Goal: Communication & Community: Answer question/provide support

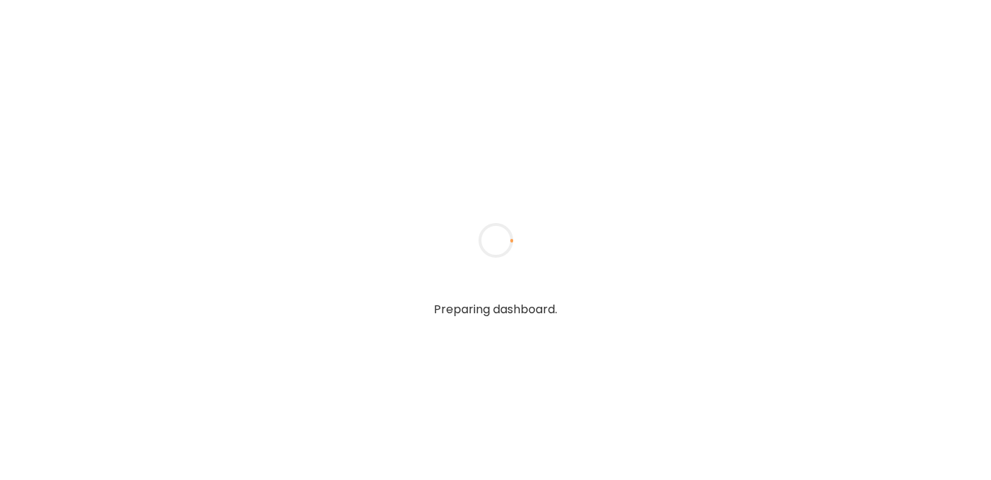
type textarea "**********"
type input "**********"
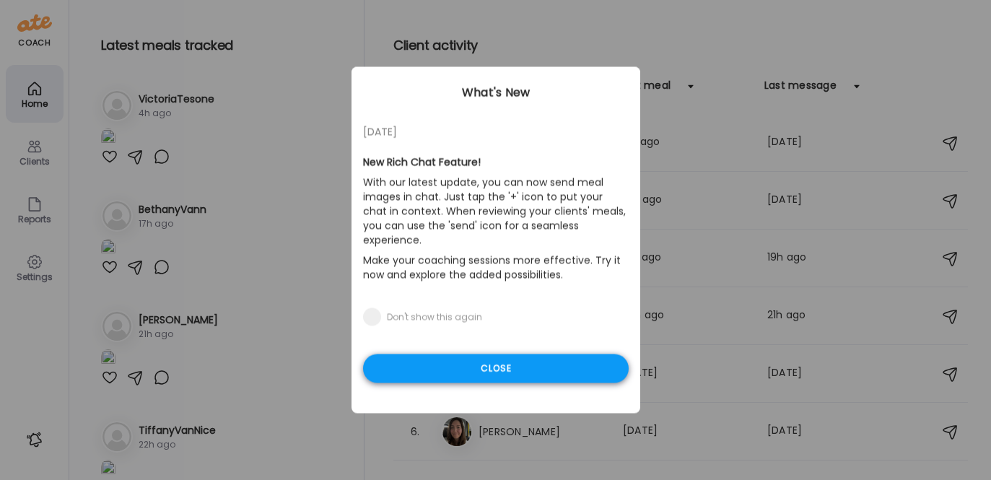
type input "**********"
click at [425, 355] on div "Close" at bounding box center [496, 368] width 266 height 29
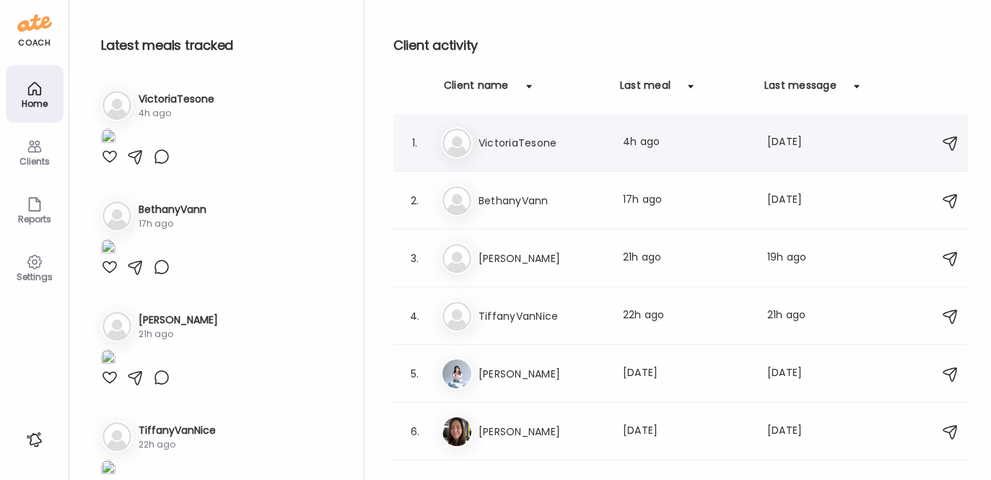
click at [510, 140] on h3 "VictoriaTesone" at bounding box center [542, 142] width 127 height 17
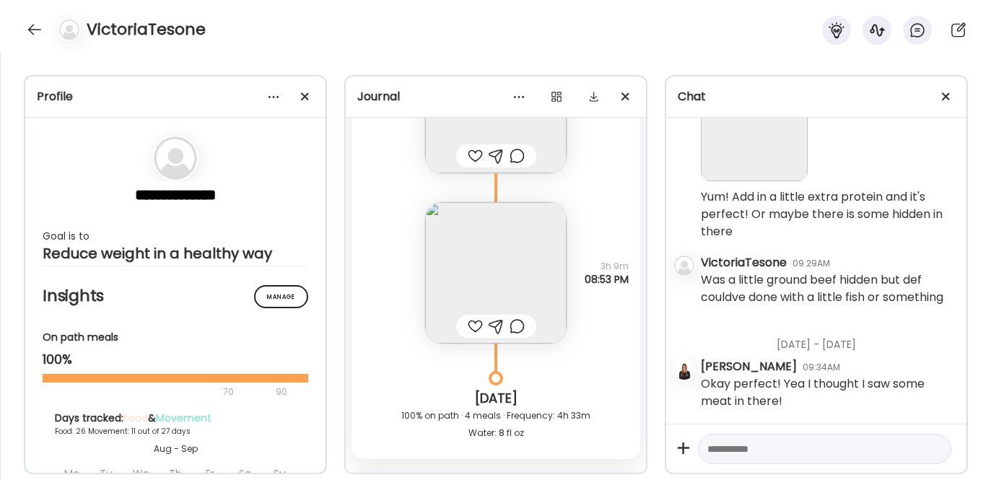
scroll to position [31055, 0]
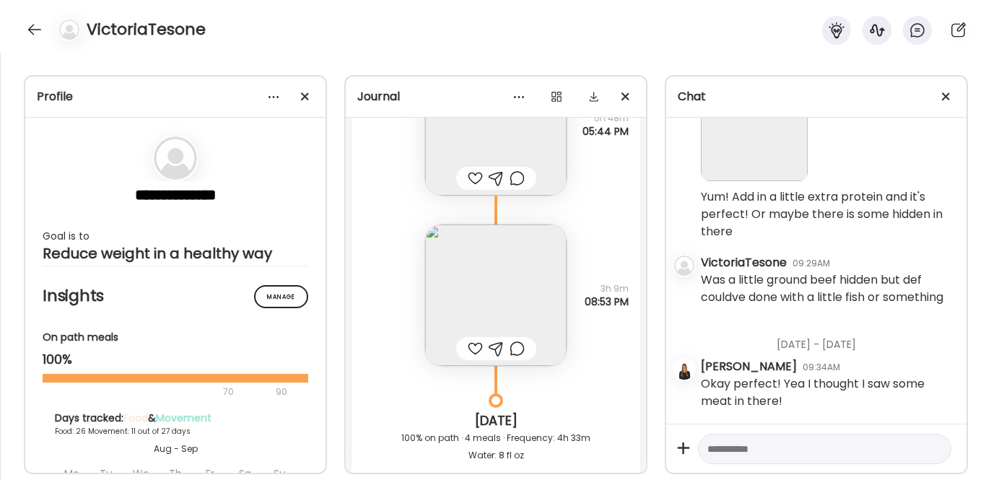
click at [461, 247] on img at bounding box center [495, 295] width 141 height 141
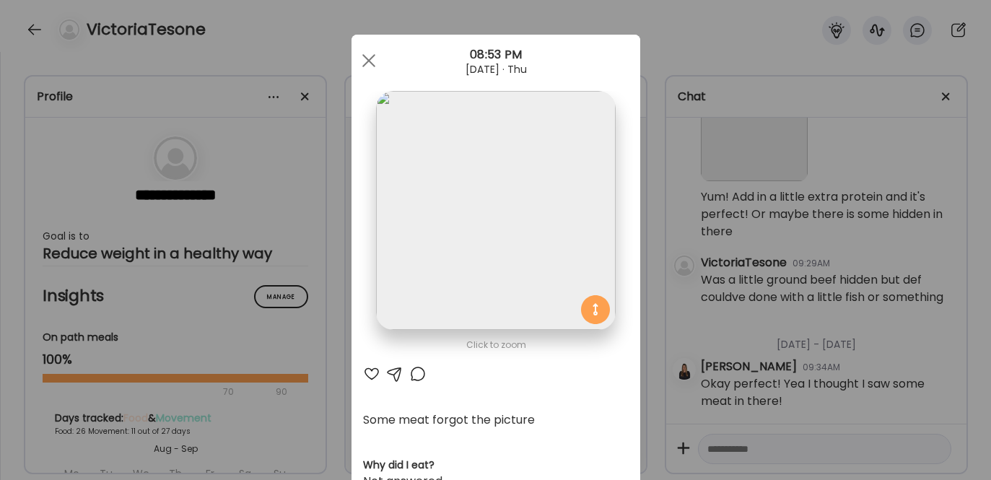
click at [367, 366] on div at bounding box center [371, 373] width 17 height 17
click at [362, 58] on span at bounding box center [368, 60] width 13 height 13
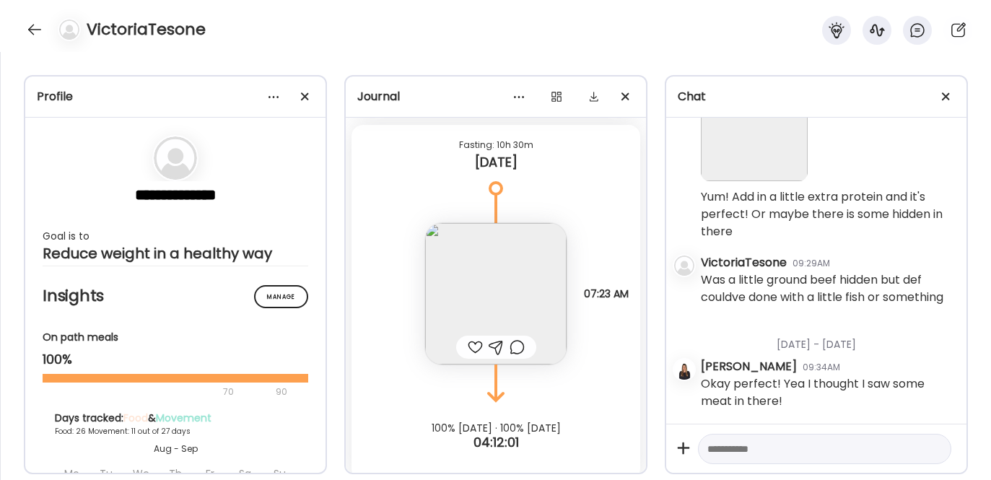
scroll to position [31442, 0]
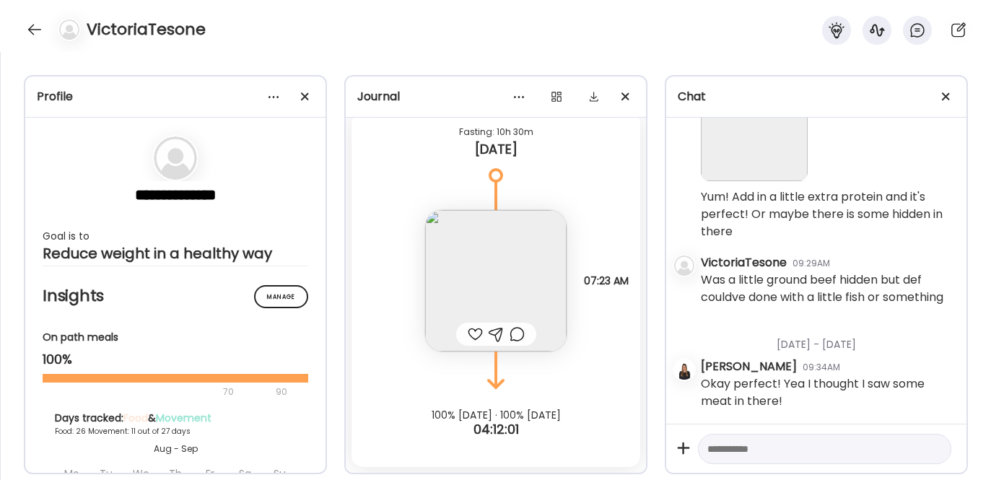
click at [468, 334] on div at bounding box center [475, 334] width 15 height 17
click at [728, 461] on div at bounding box center [824, 449] width 253 height 31
click at [728, 451] on textarea at bounding box center [811, 448] width 209 height 17
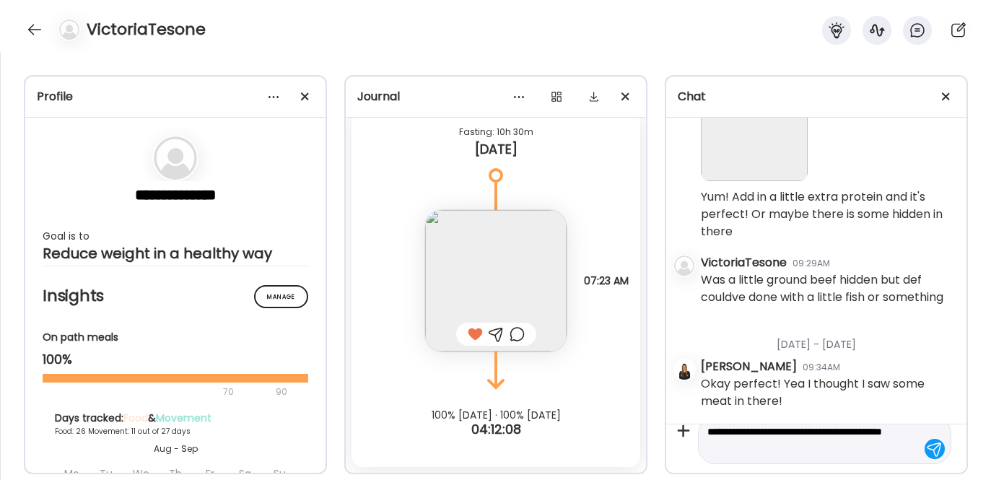
type textarea "**********"
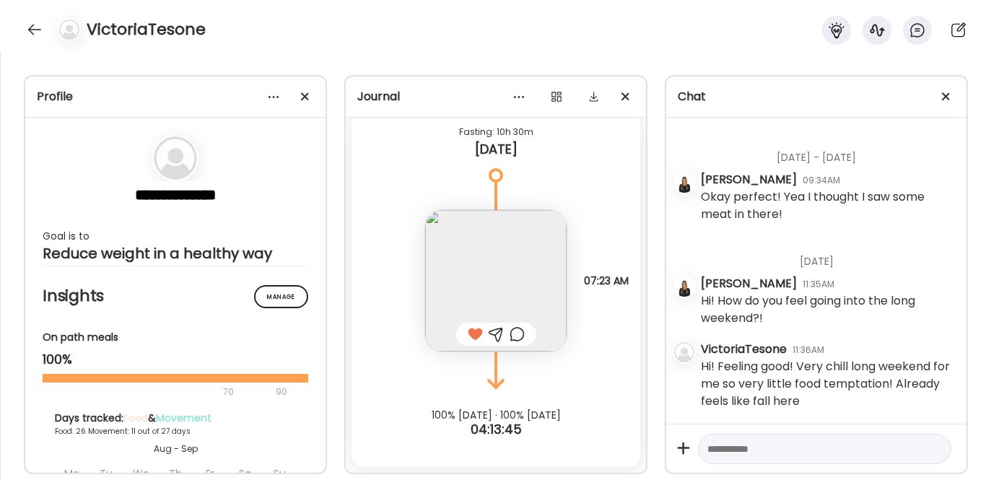
scroll to position [30241, 0]
click at [736, 446] on textarea at bounding box center [811, 448] width 209 height 17
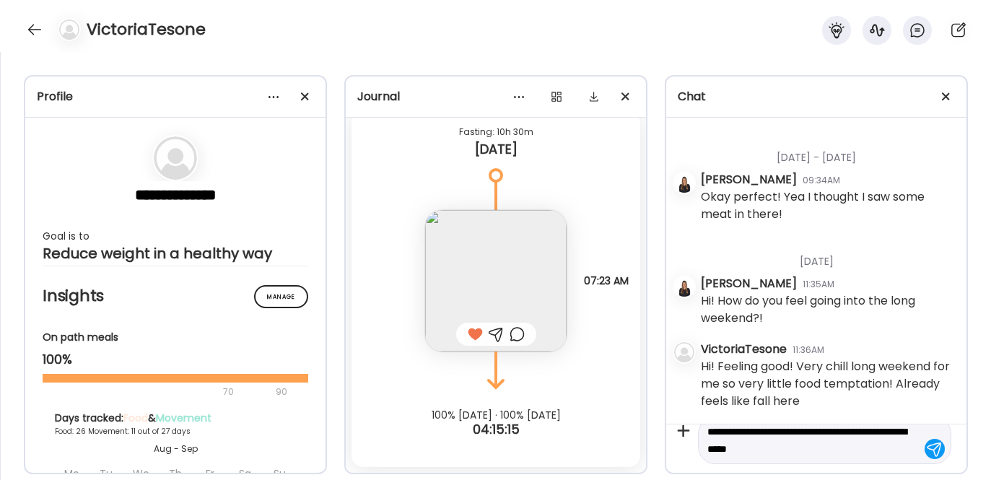
type textarea "**********"
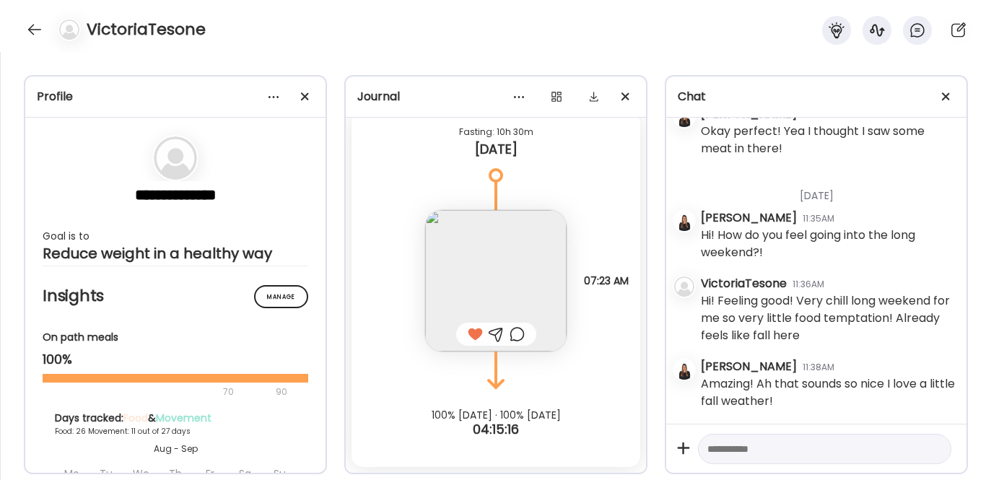
scroll to position [30306, 0]
click at [35, 24] on div at bounding box center [34, 29] width 23 height 23
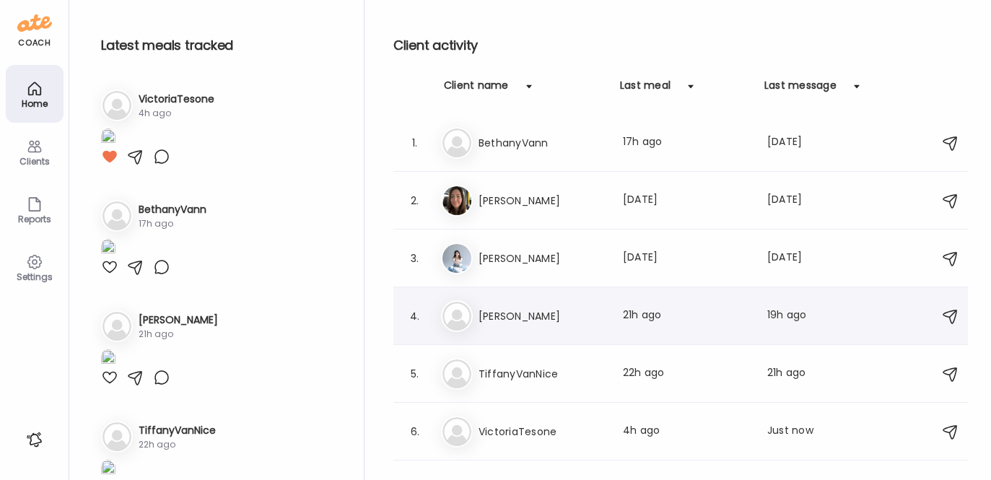
click at [554, 323] on h3 "[PERSON_NAME]" at bounding box center [542, 316] width 127 height 17
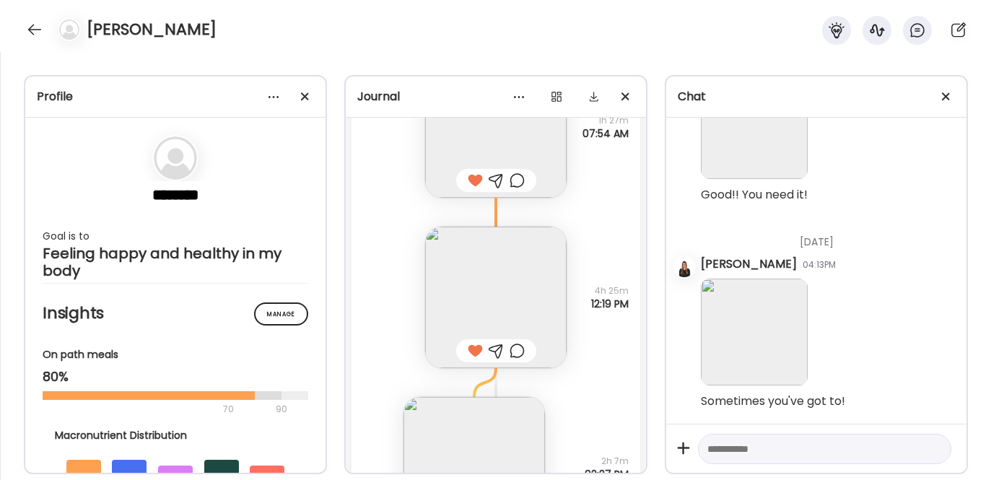
scroll to position [31624, 0]
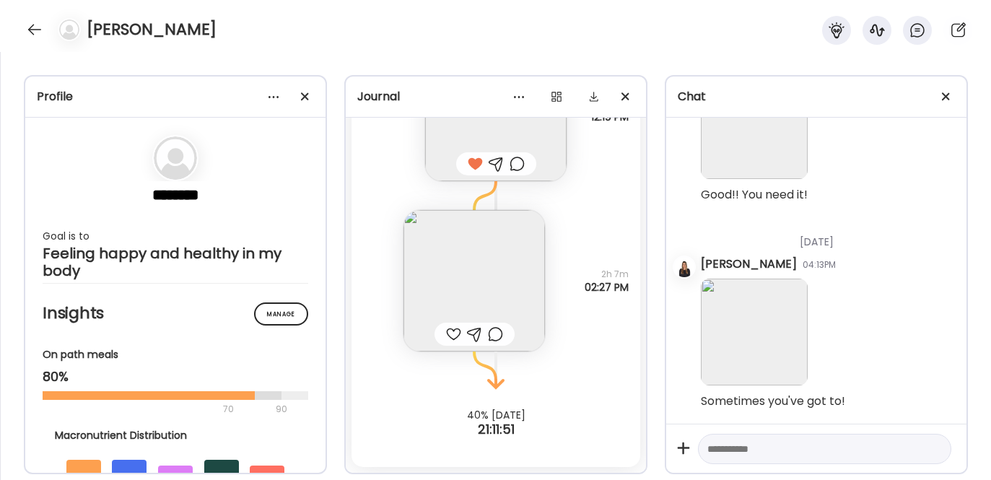
click at [464, 244] on img at bounding box center [474, 280] width 141 height 141
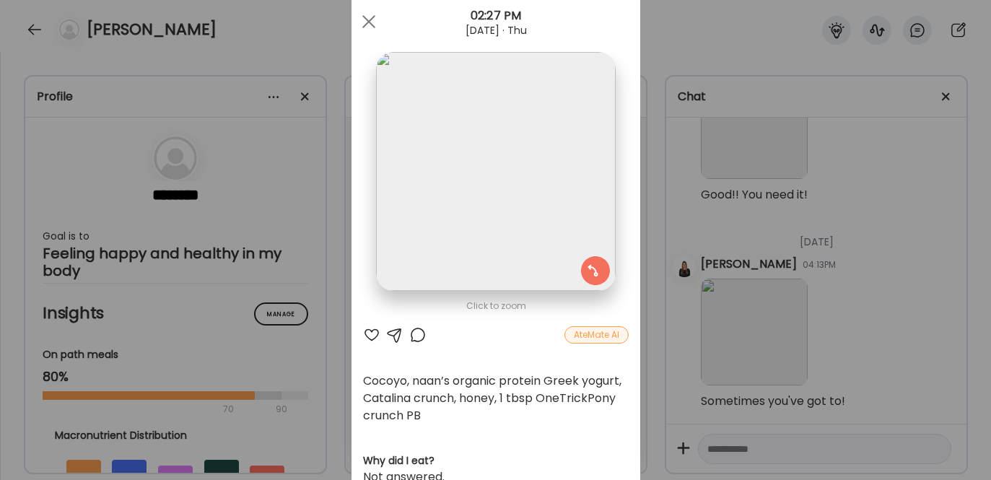
scroll to position [42, 0]
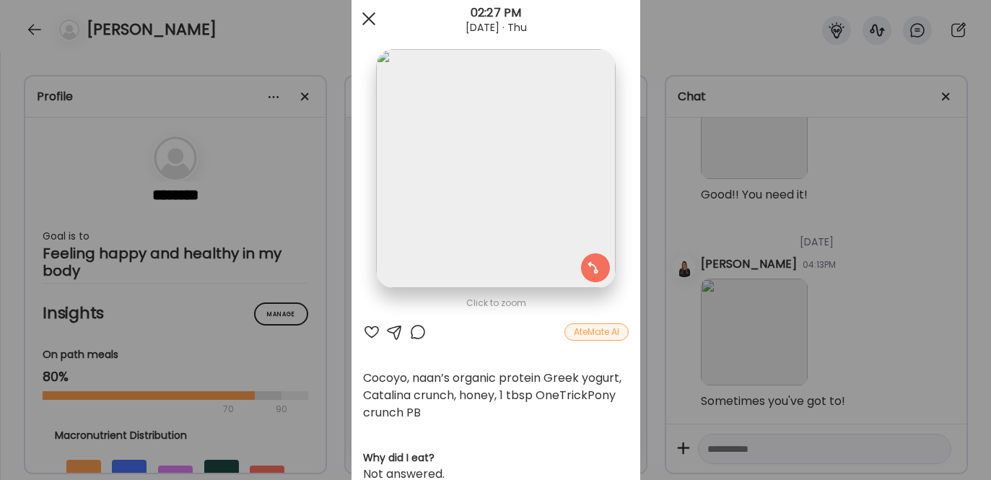
click at [367, 14] on span at bounding box center [368, 18] width 13 height 13
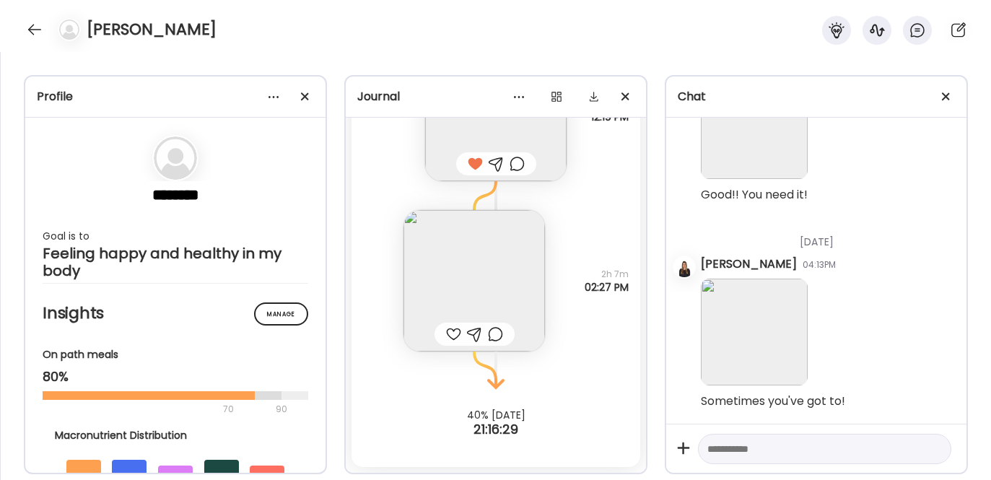
click at [446, 334] on div at bounding box center [453, 334] width 15 height 17
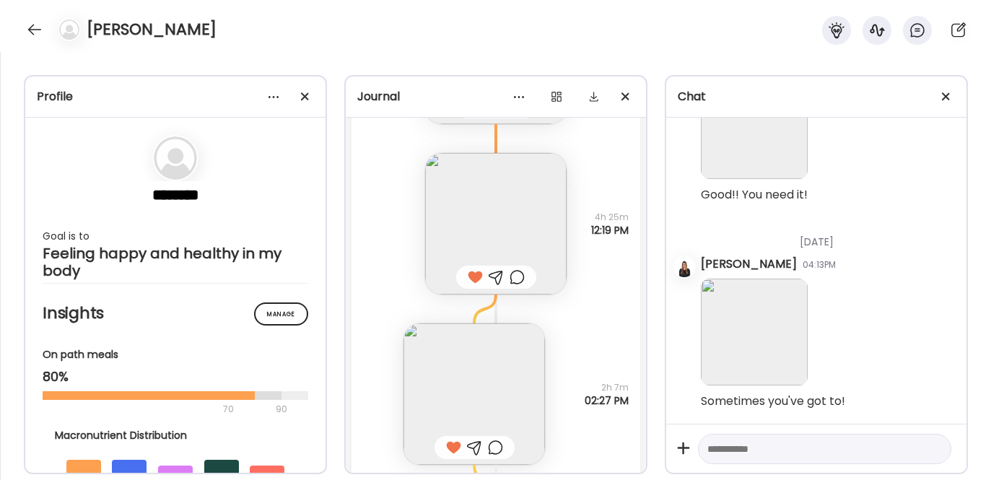
scroll to position [31624, 0]
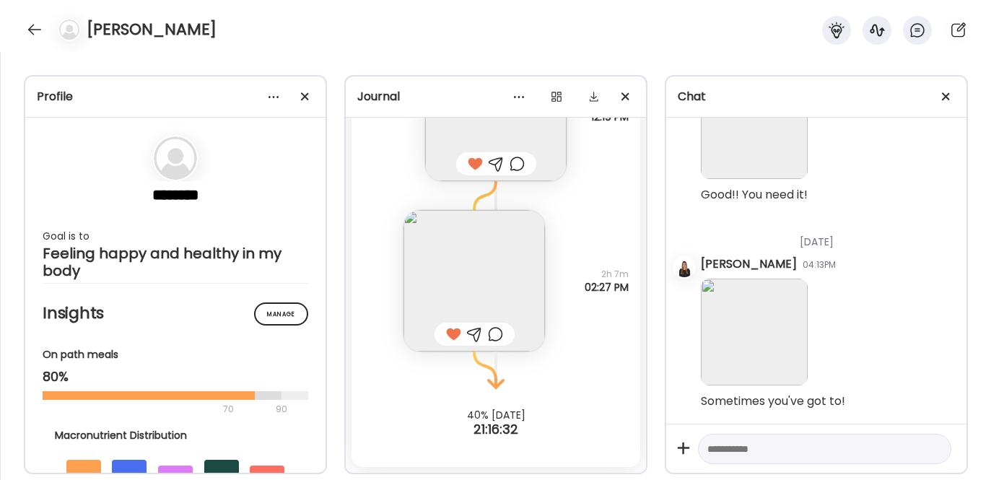
click at [468, 280] on img at bounding box center [474, 280] width 141 height 141
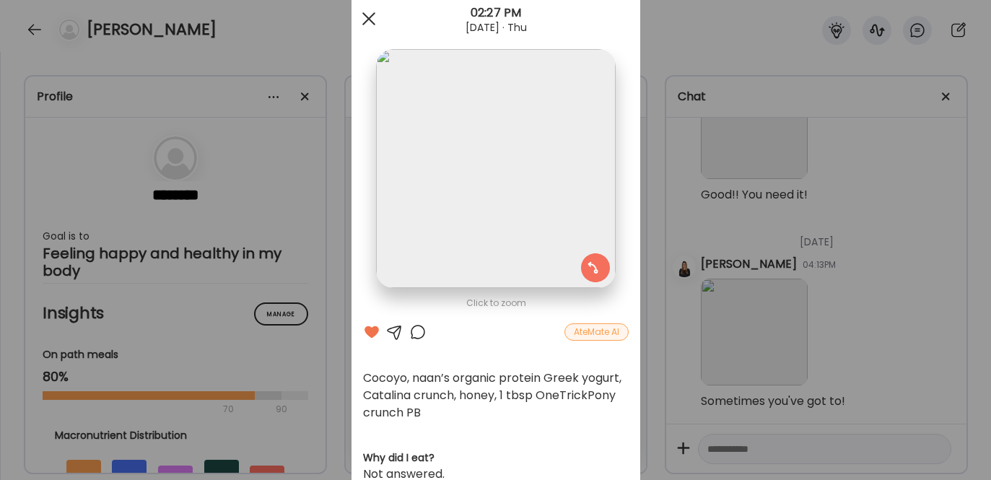
click at [360, 13] on div at bounding box center [368, 18] width 29 height 29
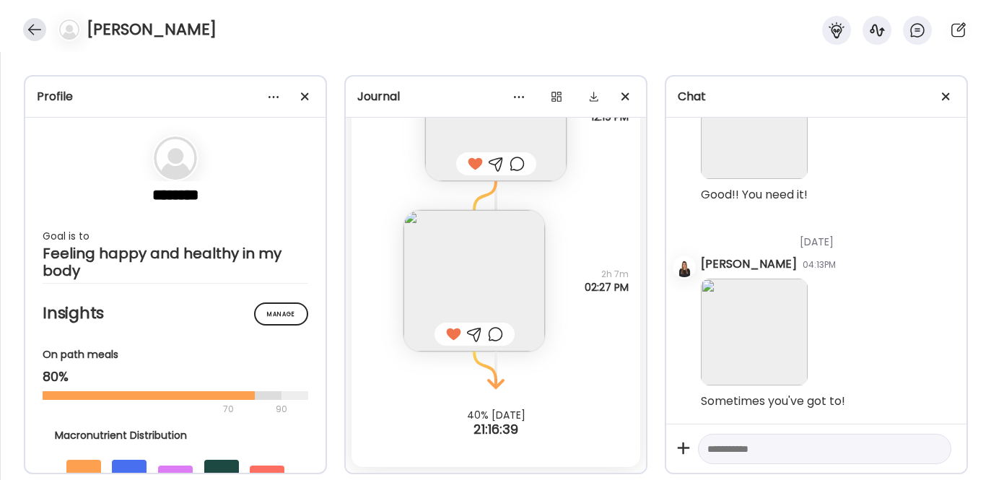
click at [33, 31] on div at bounding box center [34, 29] width 23 height 23
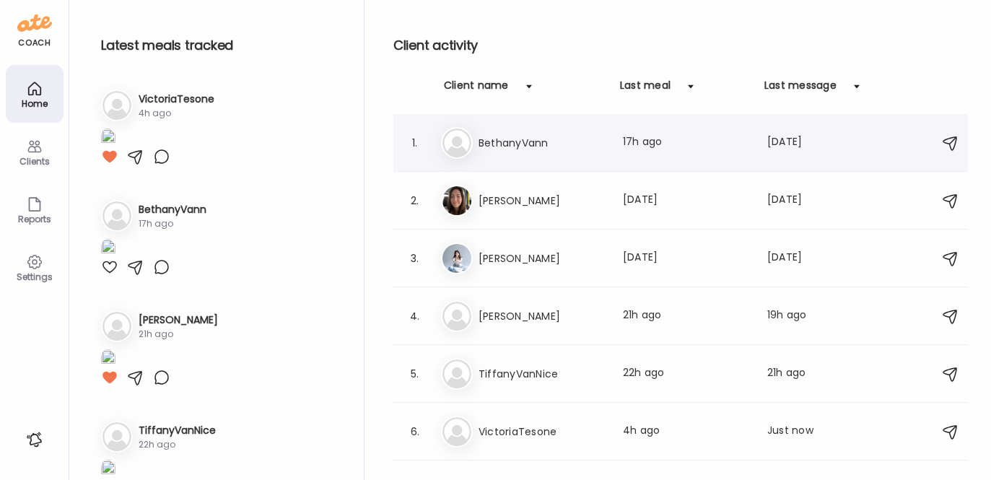
click at [493, 143] on h3 "BethanyVann" at bounding box center [542, 142] width 127 height 17
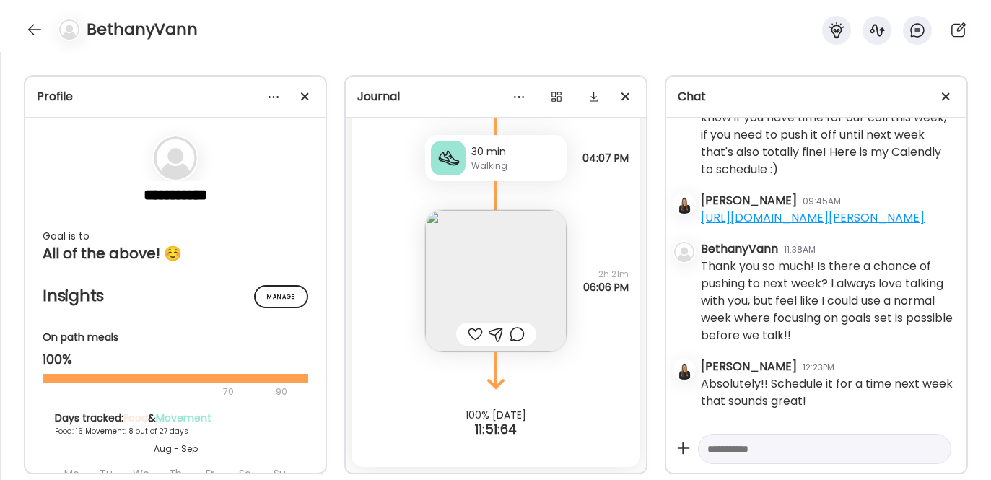
scroll to position [31125, 0]
click at [486, 275] on img at bounding box center [495, 280] width 141 height 141
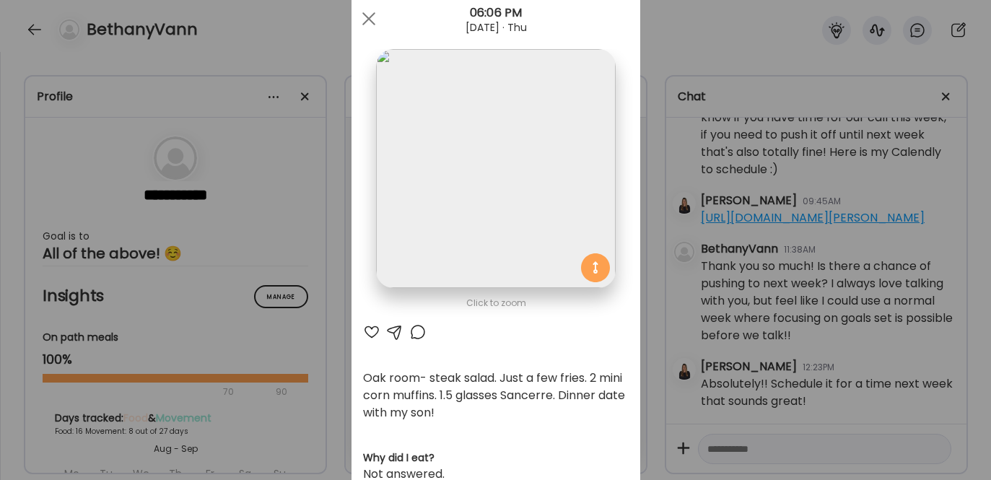
click at [365, 332] on div at bounding box center [371, 331] width 17 height 17
click at [386, 328] on div at bounding box center [394, 331] width 17 height 17
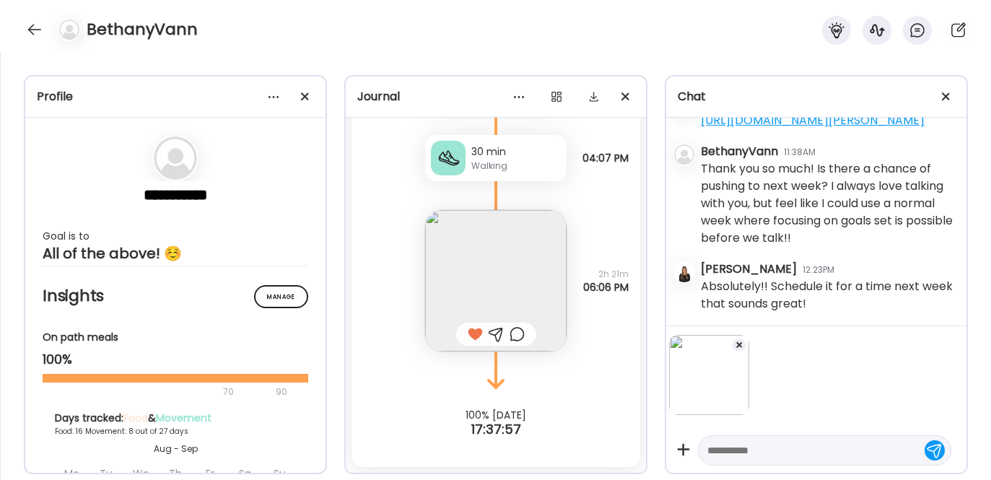
scroll to position [31217, 0]
click at [766, 458] on textarea at bounding box center [811, 450] width 209 height 17
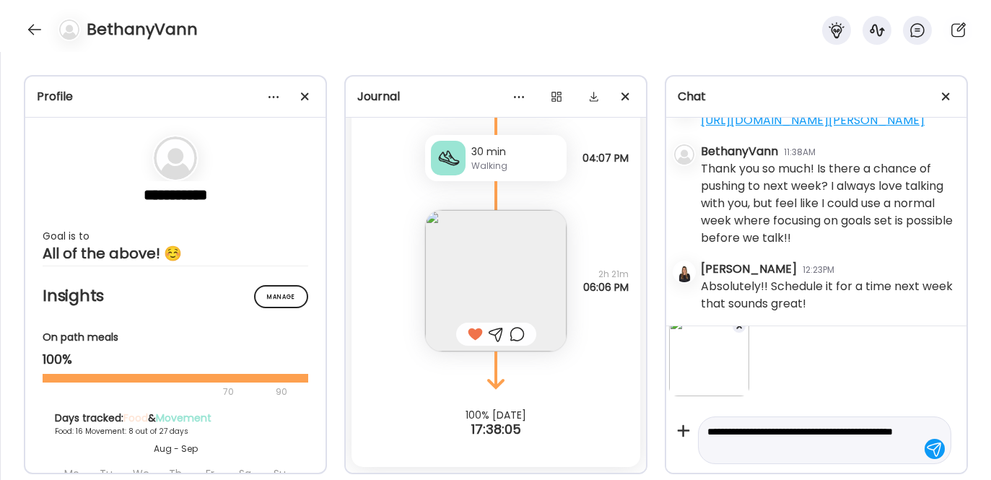
type textarea "**********"
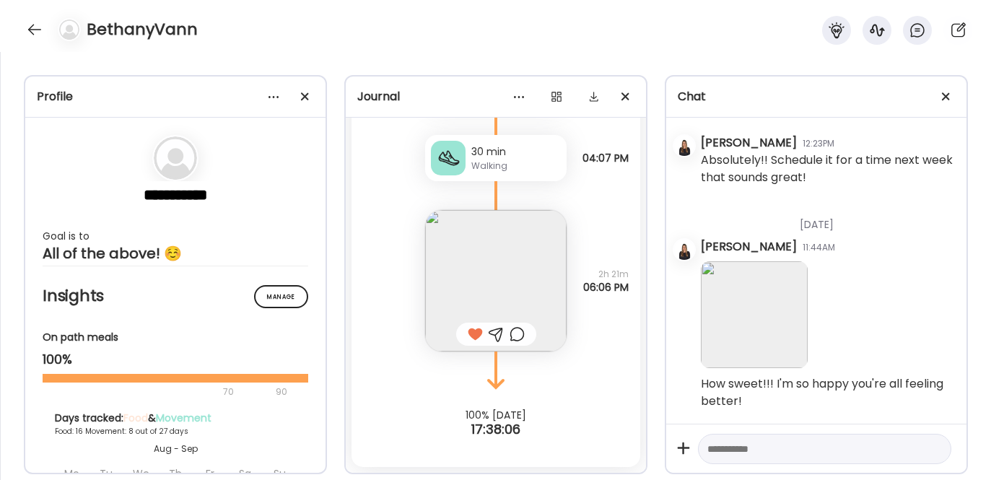
scroll to position [31349, 0]
click at [787, 444] on textarea at bounding box center [811, 448] width 209 height 17
type textarea "**********"
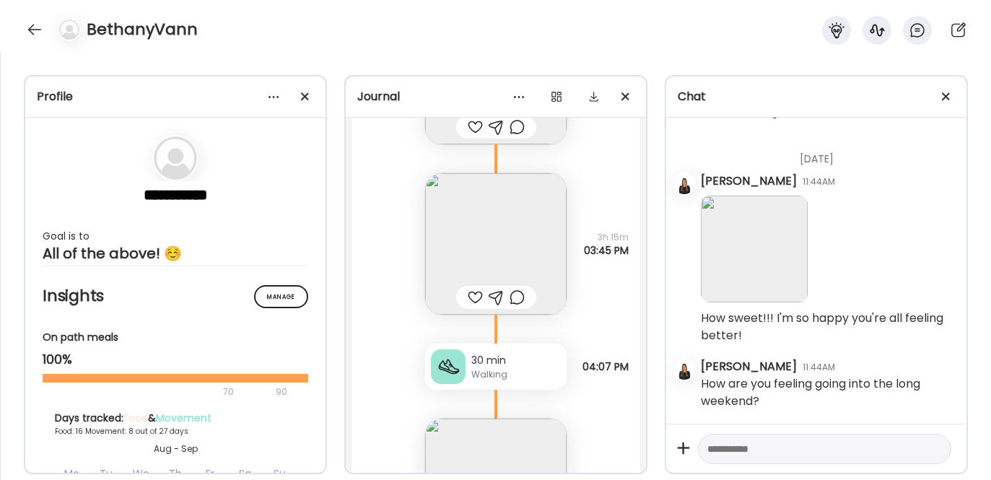
scroll to position [19317, 0]
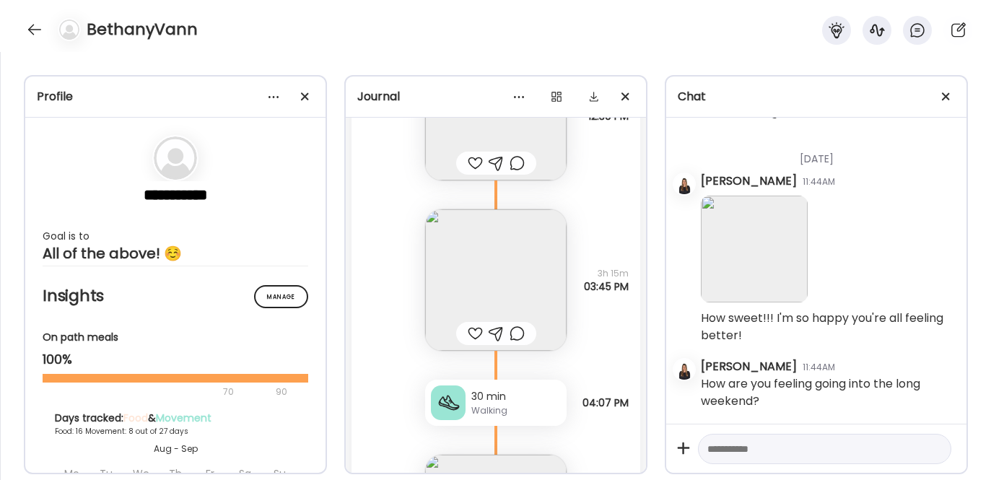
click at [477, 282] on img at bounding box center [495, 279] width 141 height 141
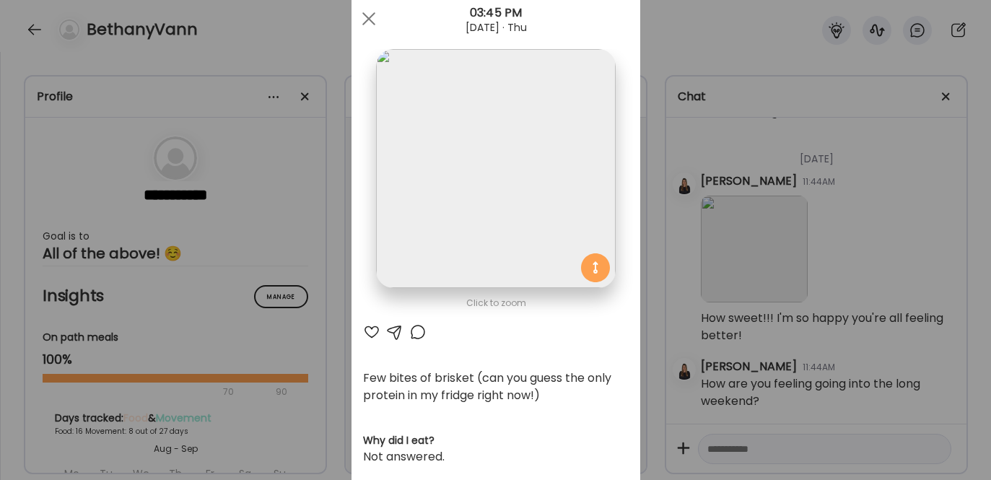
click at [363, 328] on div at bounding box center [371, 331] width 17 height 17
click at [362, 27] on div at bounding box center [368, 18] width 29 height 29
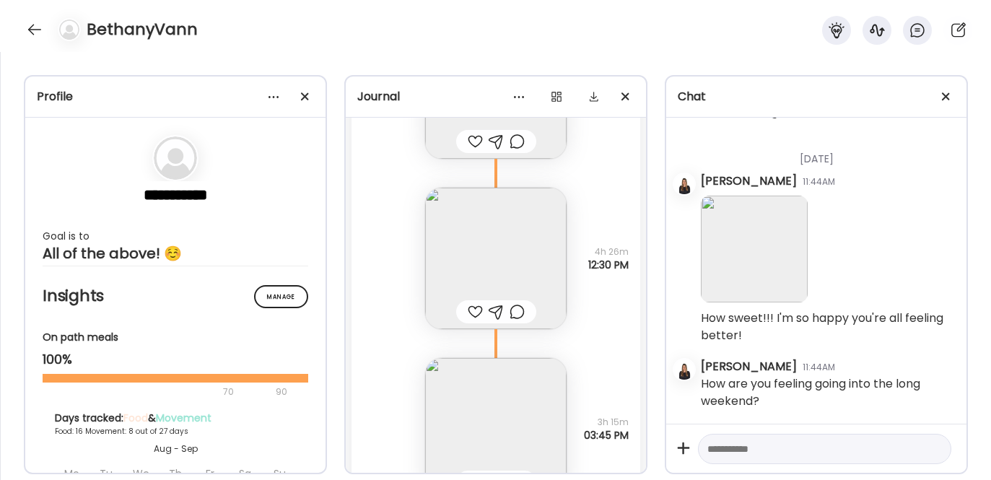
scroll to position [19167, 0]
click at [471, 314] on div at bounding box center [475, 313] width 15 height 17
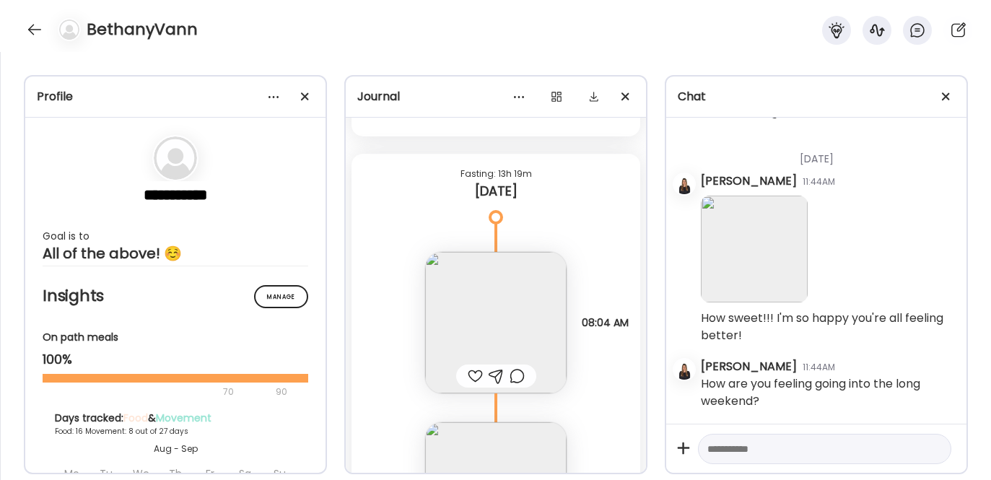
scroll to position [18932, 0]
click at [469, 374] on div at bounding box center [475, 377] width 15 height 17
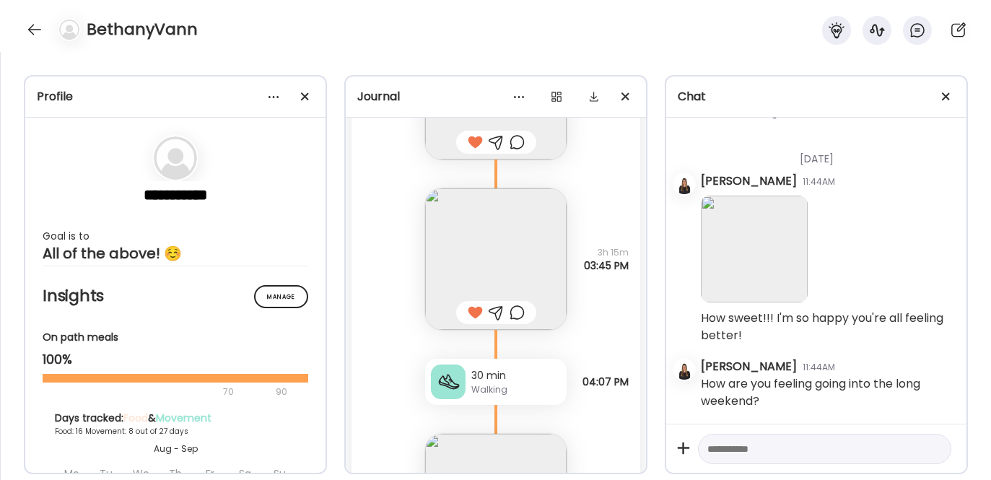
scroll to position [19339, 0]
click at [40, 28] on div at bounding box center [34, 29] width 23 height 23
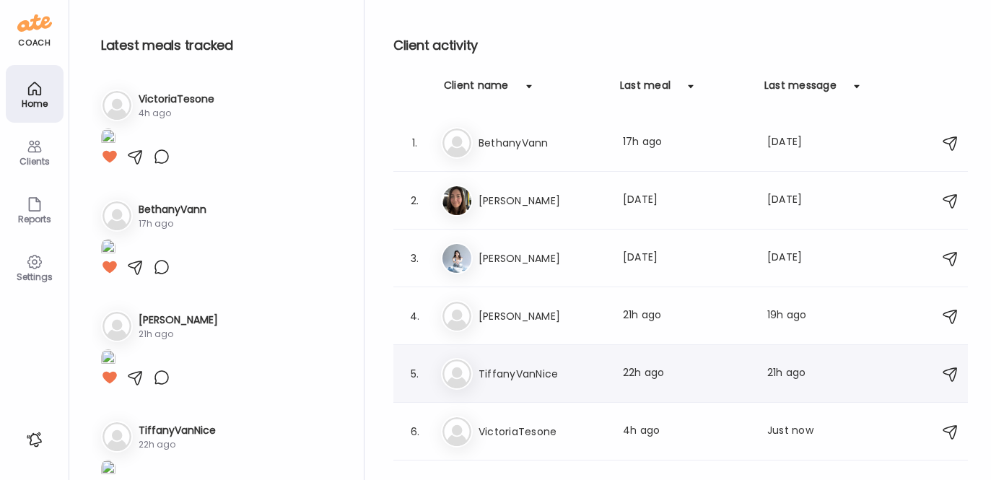
click at [513, 357] on div "5. Ti TiffanyVanNice Last meal: 22h ago Last message: 21h ago You: perfect I'll…" at bounding box center [680, 374] width 575 height 58
click at [515, 375] on h3 "TiffanyVanNice" at bounding box center [542, 373] width 127 height 17
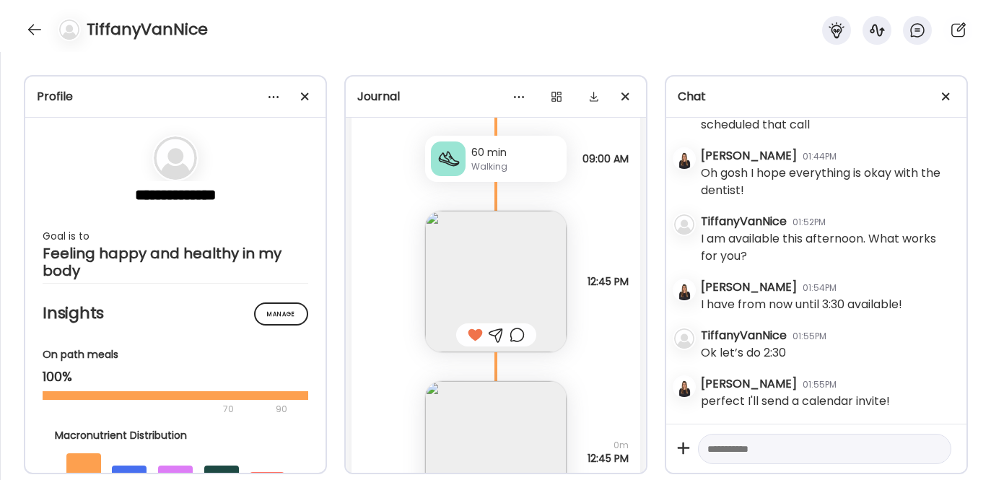
scroll to position [21652, 0]
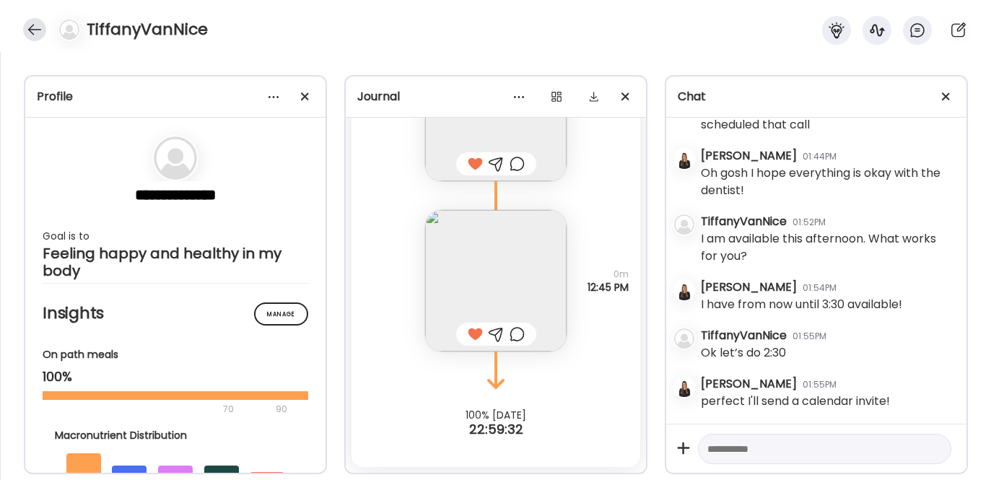
click at [25, 24] on div at bounding box center [34, 29] width 23 height 23
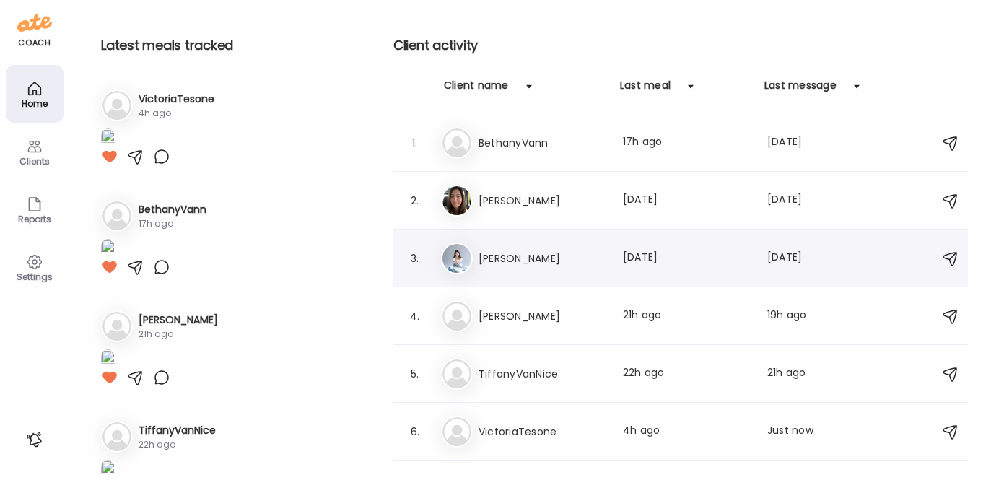
click at [519, 271] on div "Ka [PERSON_NAME] Last meal: [DATE] Last message: [DATE] You: hey my cali girl h…" at bounding box center [683, 259] width 484 height 32
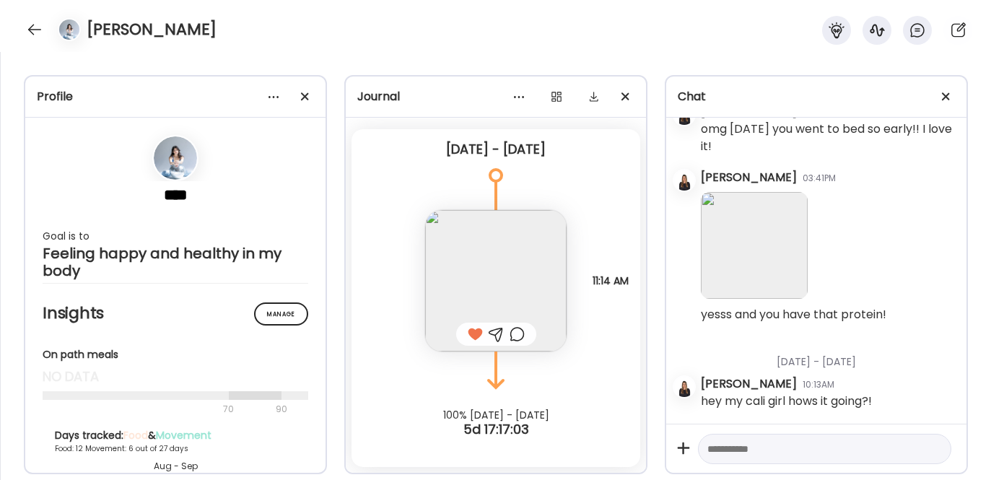
scroll to position [0, 0]
click at [35, 20] on div at bounding box center [34, 29] width 23 height 23
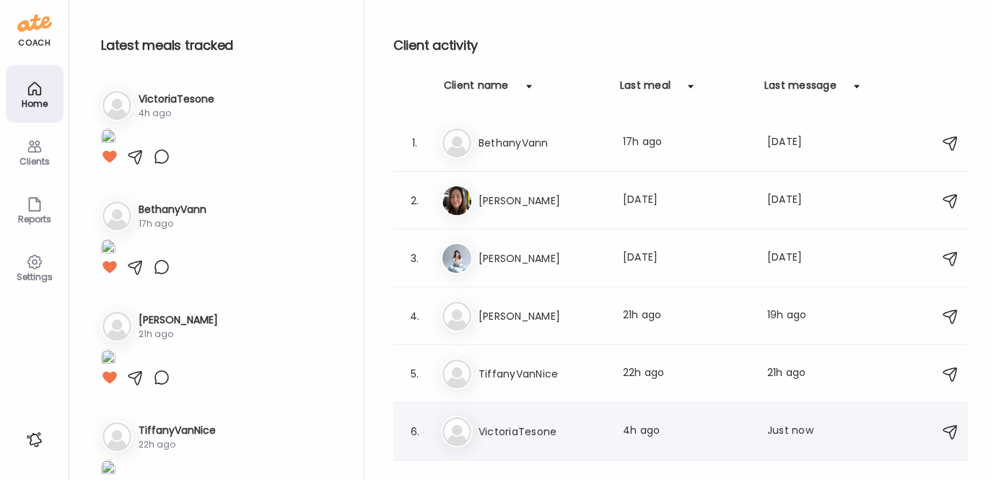
click at [523, 431] on h3 "VictoriaTesone" at bounding box center [542, 431] width 127 height 17
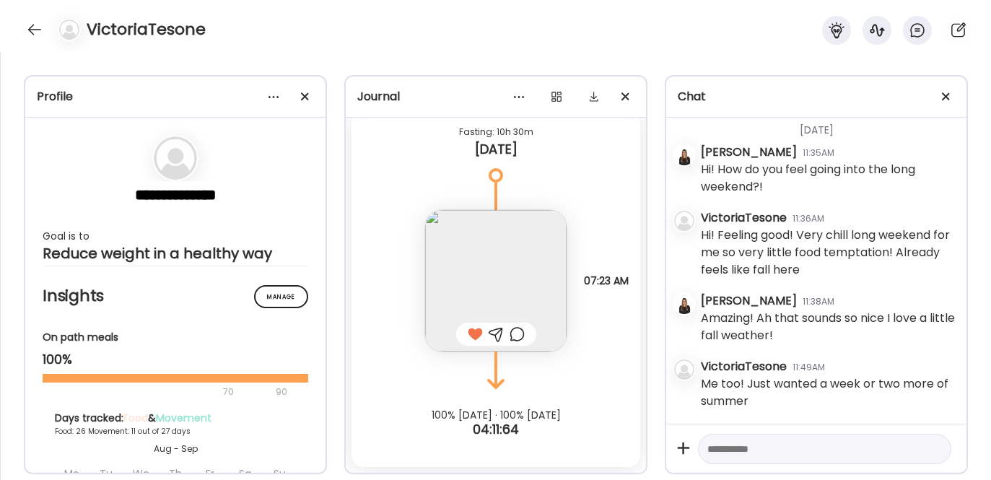
scroll to position [30373, 0]
click at [756, 441] on textarea at bounding box center [811, 448] width 209 height 17
click at [38, 22] on div at bounding box center [34, 29] width 23 height 23
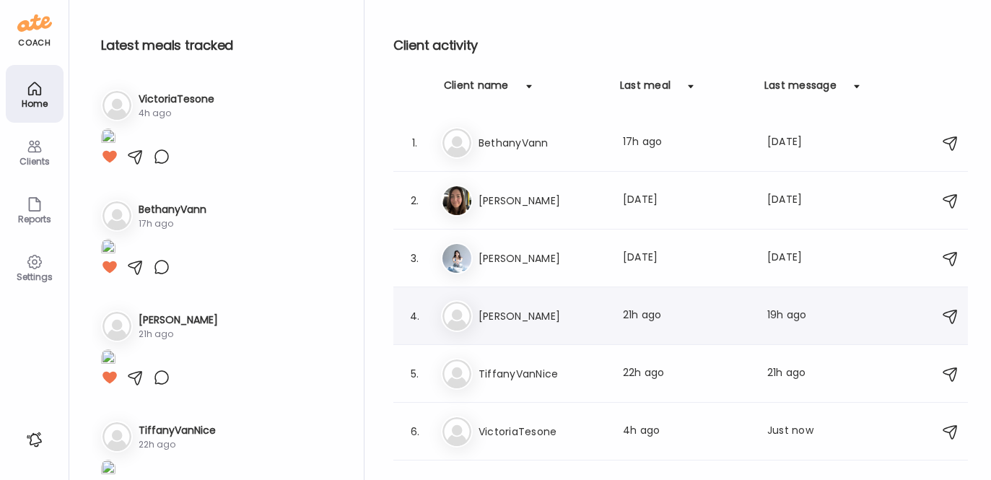
click at [547, 313] on h3 "[PERSON_NAME]" at bounding box center [542, 316] width 127 height 17
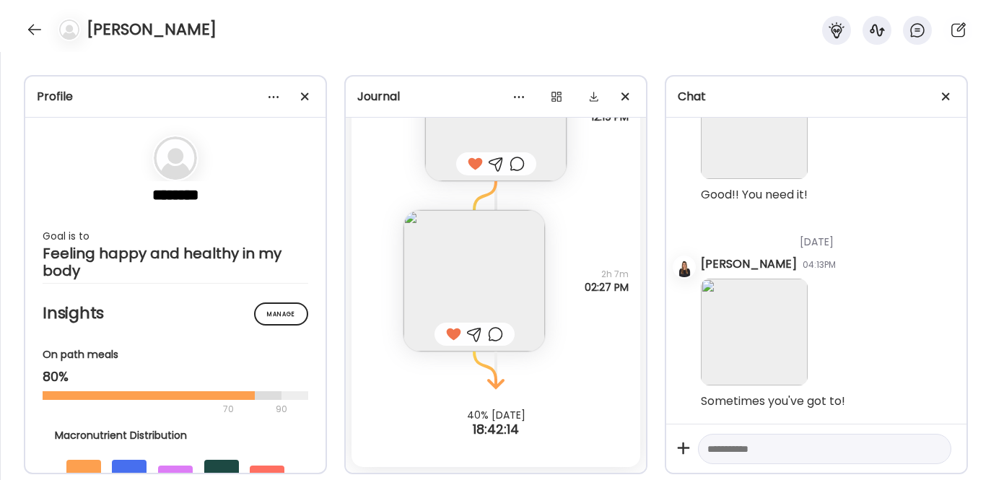
scroll to position [27499, 0]
click at [751, 450] on textarea at bounding box center [811, 448] width 209 height 17
type textarea "**********"
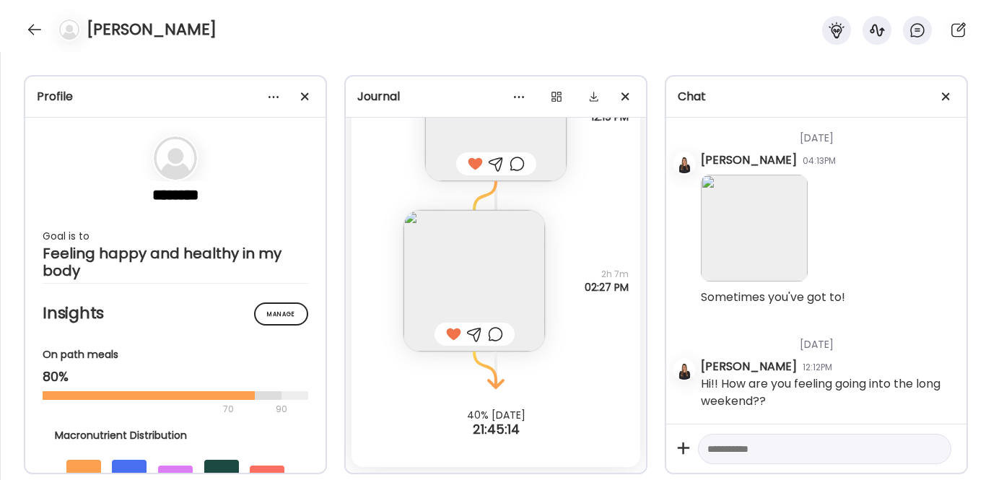
scroll to position [27603, 0]
click at [35, 23] on div at bounding box center [34, 29] width 23 height 23
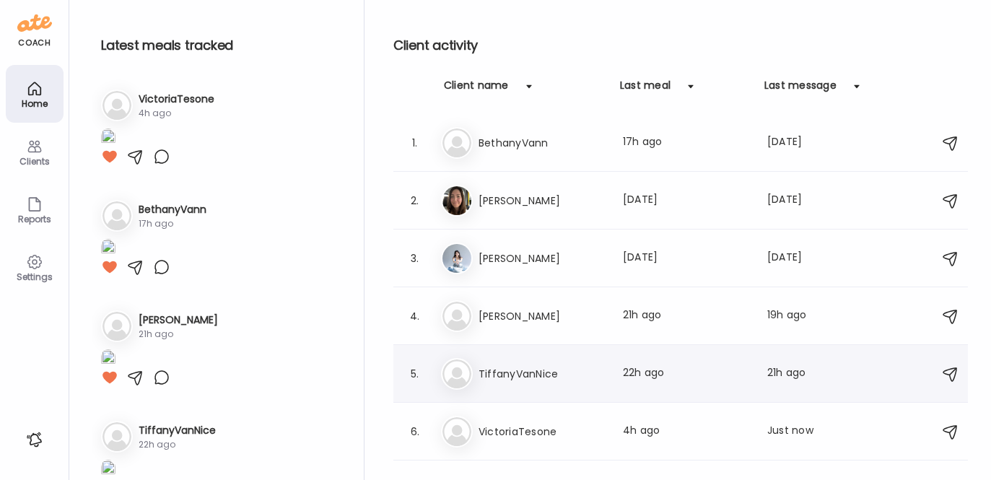
click at [528, 380] on h3 "TiffanyVanNice" at bounding box center [542, 373] width 127 height 17
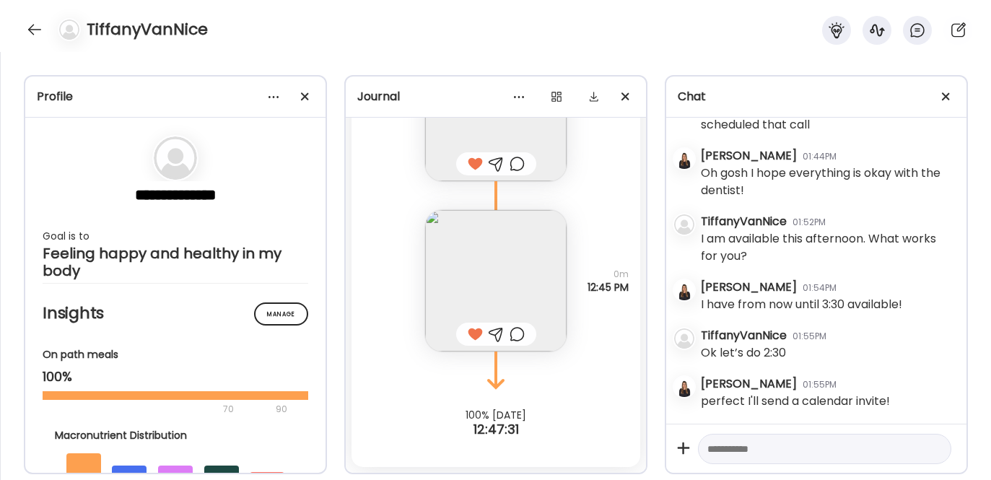
scroll to position [9126, 0]
